Goal: Navigation & Orientation: Find specific page/section

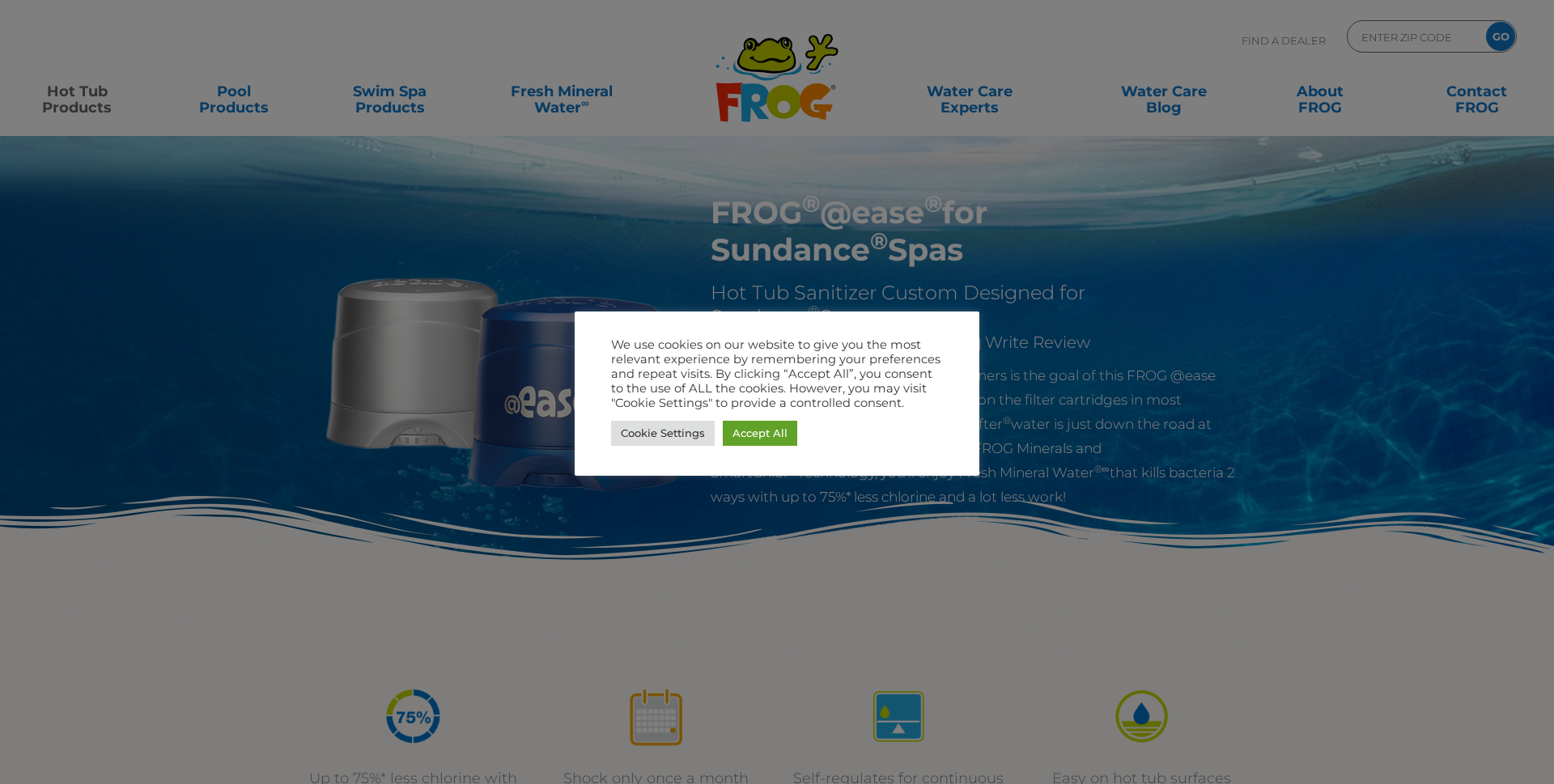
click at [1421, 29] on div at bounding box center [777, 392] width 1554 height 784
click at [1396, 31] on div at bounding box center [777, 392] width 1554 height 784
click at [700, 430] on link "Cookie Settings" at bounding box center [663, 434] width 104 height 25
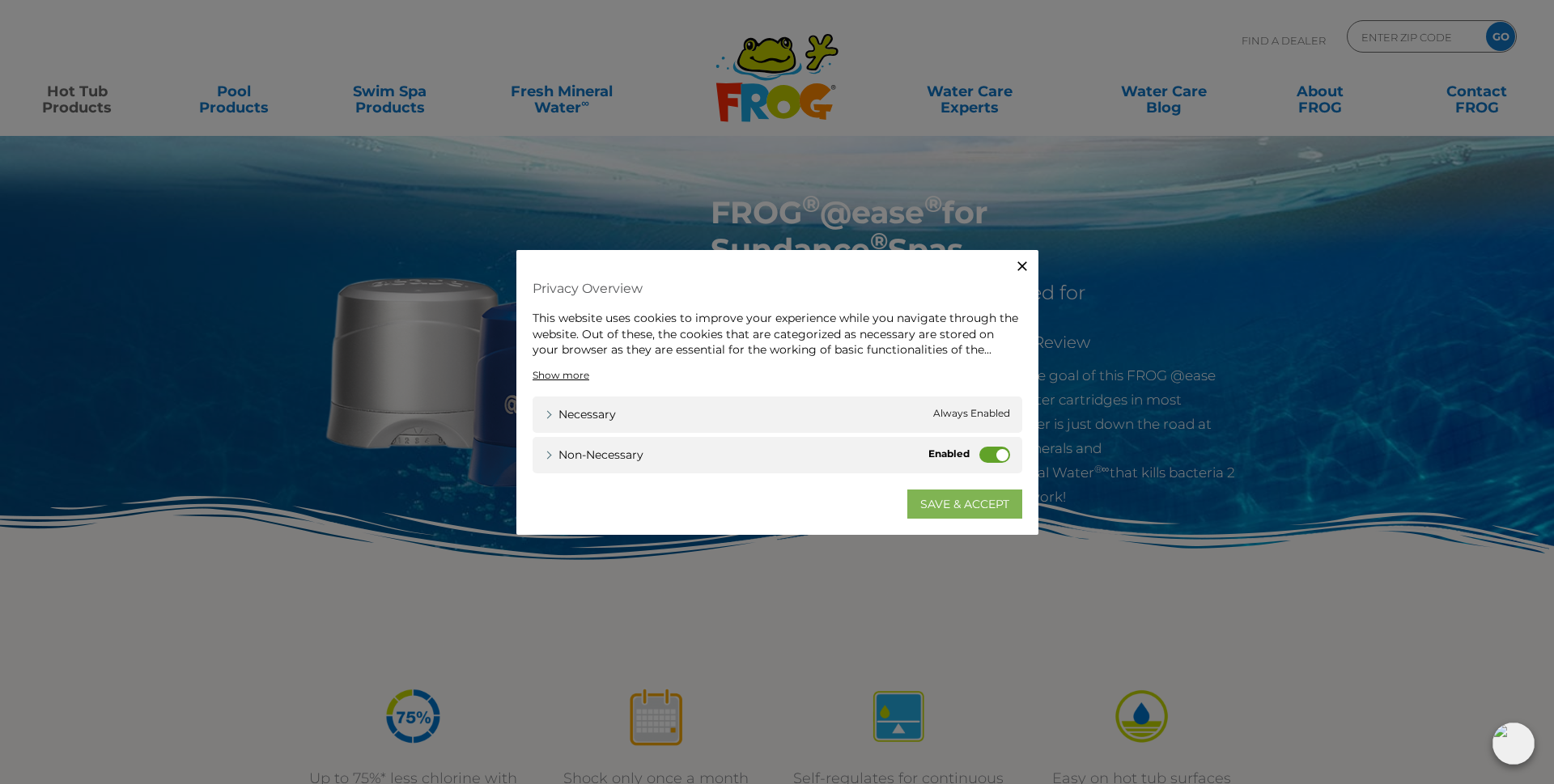
drag, startPoint x: 981, startPoint y: 510, endPoint x: 989, endPoint y: 499, distance: 13.6
click at [981, 509] on link "SAVE & ACCEPT" at bounding box center [965, 503] width 115 height 29
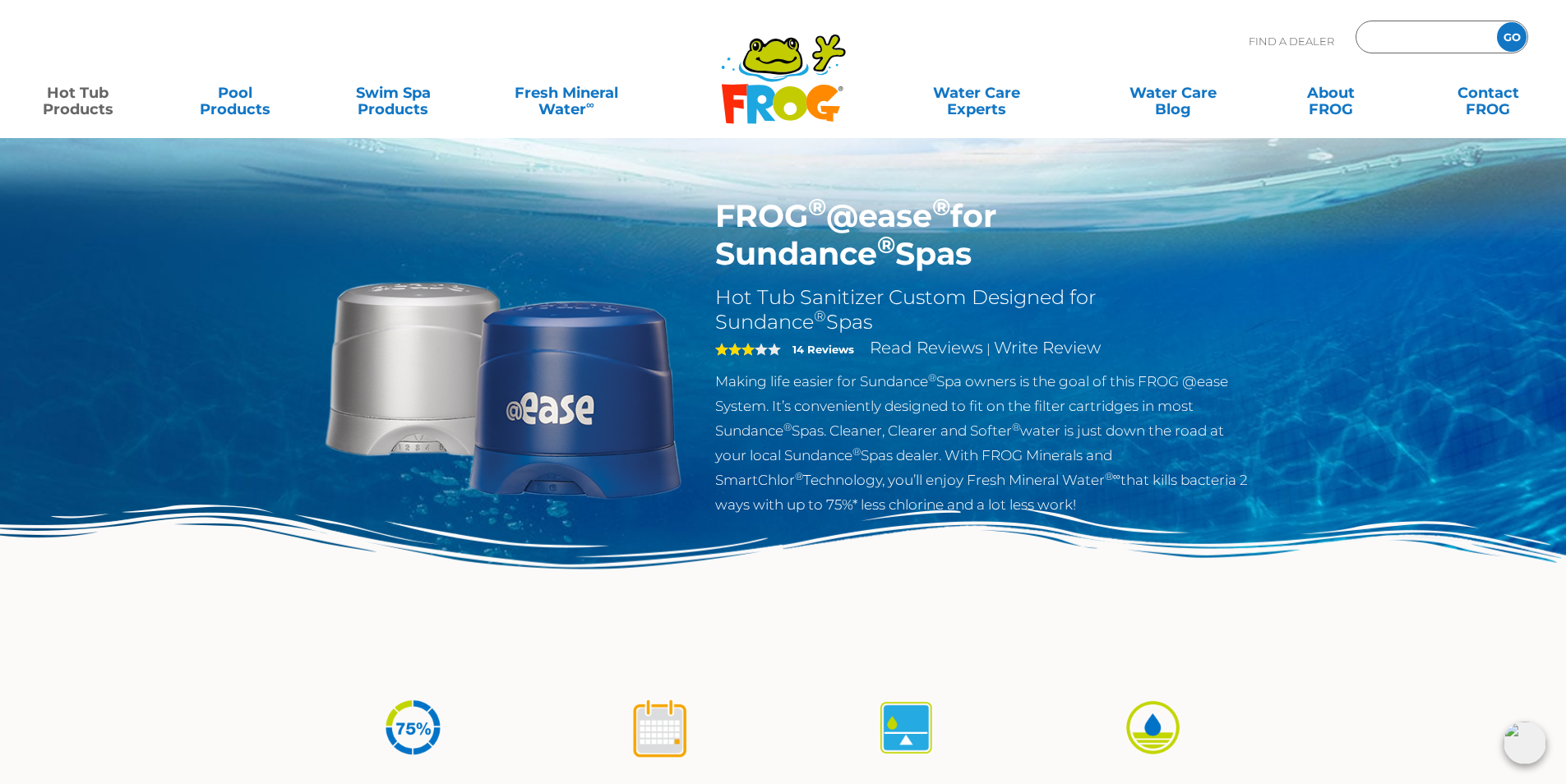
click at [1434, 41] on input "Zip Code Form" at bounding box center [1423, 37] width 111 height 24
type input "96002"
click at [1497, 22] on input "GO" at bounding box center [1511, 37] width 30 height 30
